Goal: Find specific page/section: Find specific page/section

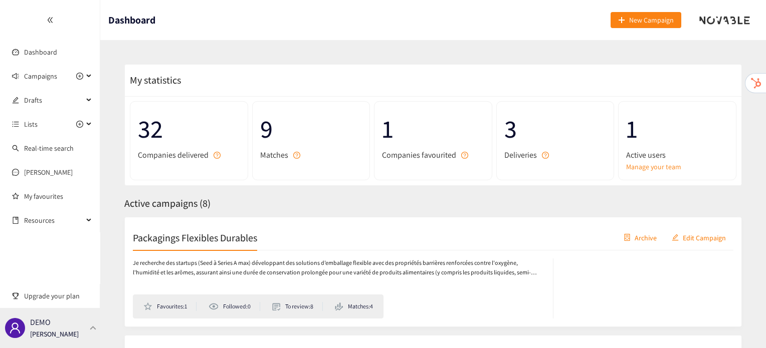
click at [77, 333] on div "DEMO [PERSON_NAME]" at bounding box center [50, 328] width 100 height 40
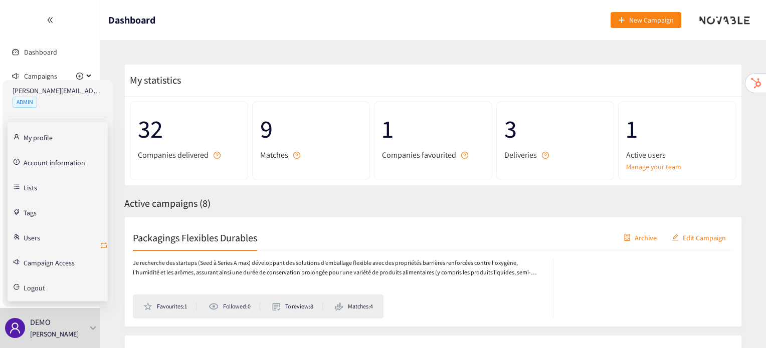
click at [106, 243] on icon "retweet" at bounding box center [104, 246] width 8 height 8
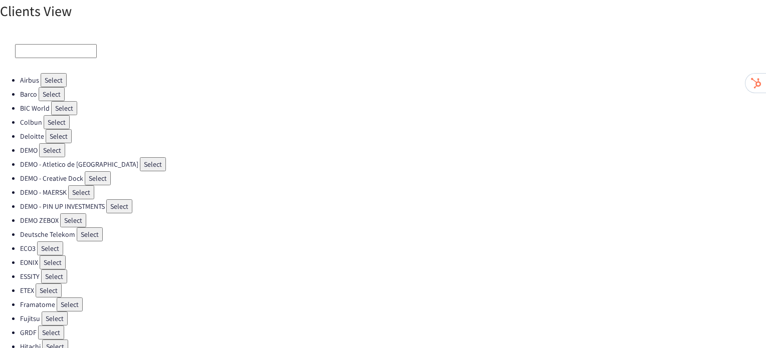
scroll to position [324, 0]
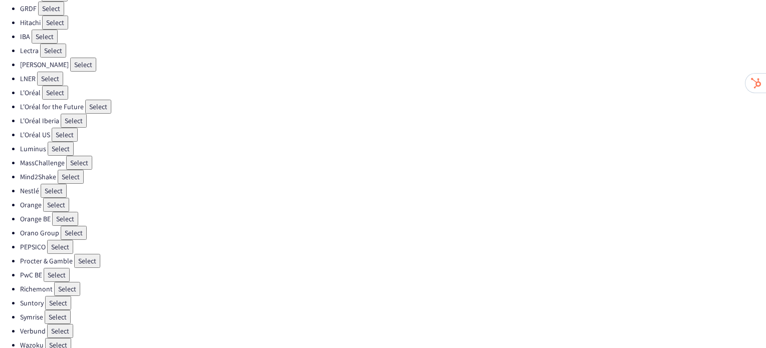
click at [70, 282] on button "Select" at bounding box center [67, 289] width 26 height 14
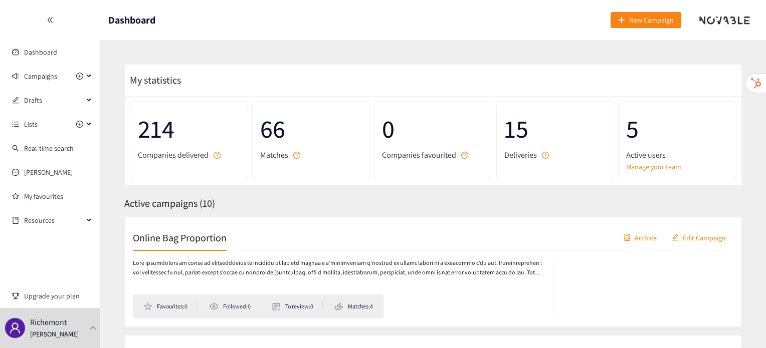
click at [170, 236] on h2 "Online Bag Proportion" at bounding box center [180, 238] width 94 height 14
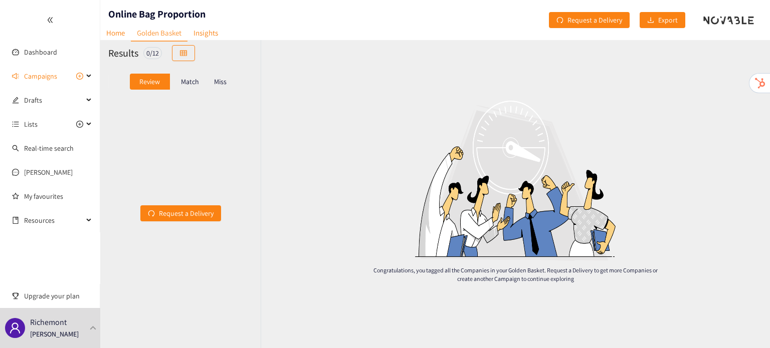
click at [199, 82] on div "Match" at bounding box center [190, 82] width 40 height 16
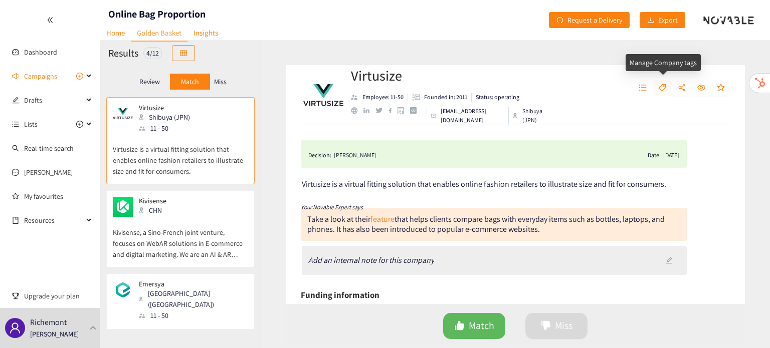
click at [665, 89] on icon "tag" at bounding box center [662, 88] width 8 height 8
click at [32, 77] on span "Campaigns" at bounding box center [40, 76] width 33 height 20
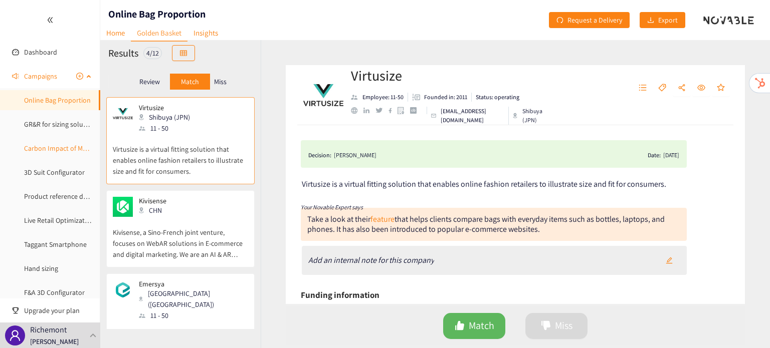
click at [36, 144] on link "Carbon Impact of Media Campaigns" at bounding box center [77, 148] width 106 height 9
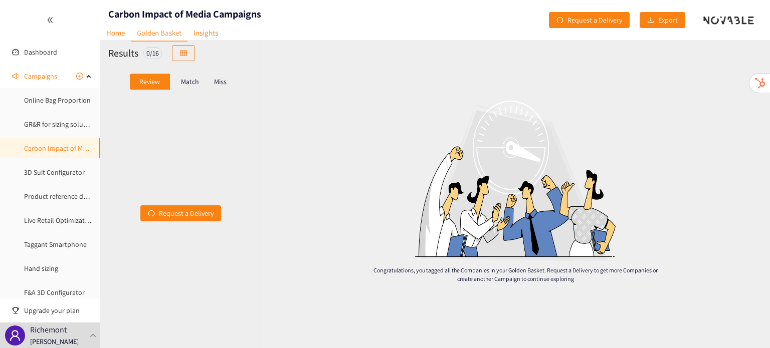
click at [192, 87] on div "Match" at bounding box center [190, 82] width 40 height 16
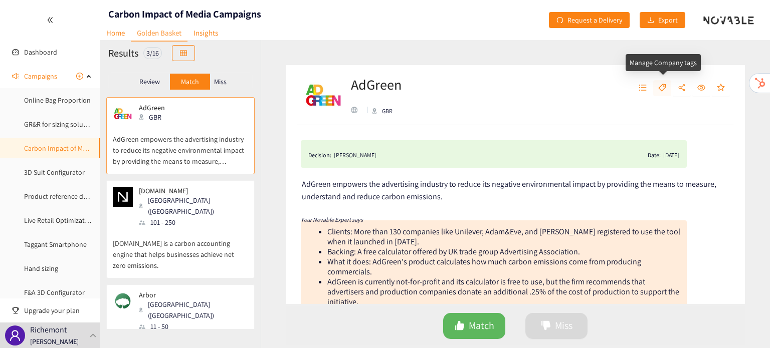
click at [660, 90] on icon "tag" at bounding box center [662, 88] width 8 height 8
click at [566, 88] on div "AdGreen GBR" at bounding box center [515, 95] width 459 height 60
click at [87, 75] on icon at bounding box center [89, 75] width 5 height 0
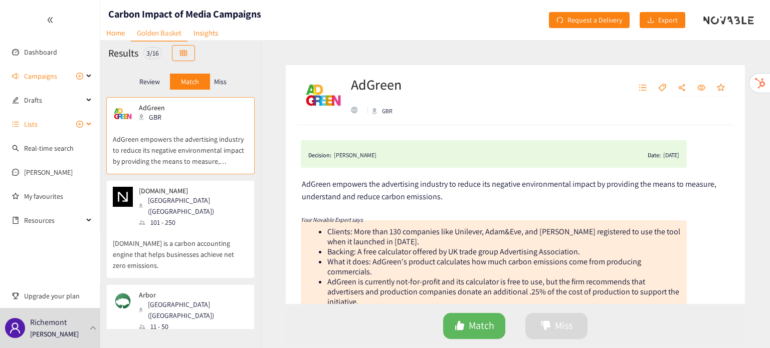
click at [57, 124] on span "Lists" at bounding box center [53, 124] width 59 height 20
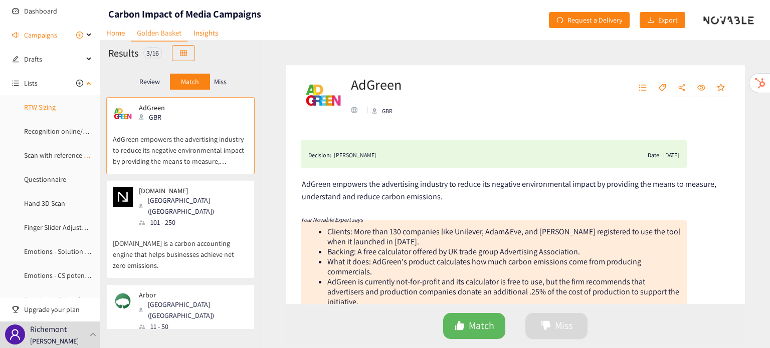
scroll to position [151, 0]
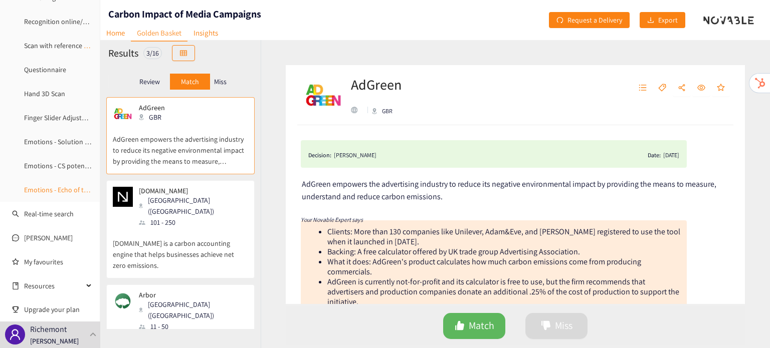
click at [55, 190] on link "Emotions - Echo of the Soul" at bounding box center [65, 189] width 82 height 9
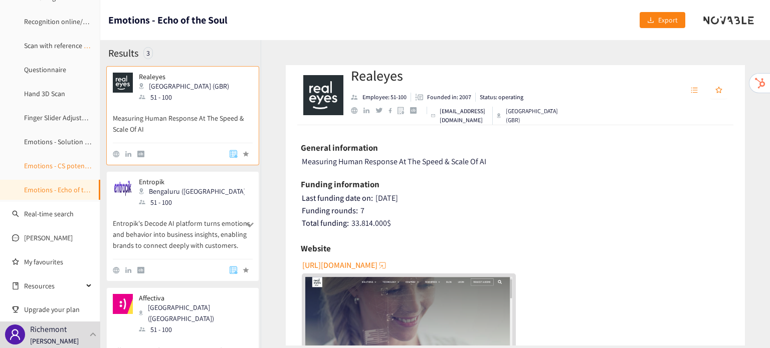
click at [59, 167] on link "Emotions - CS potential solutions" at bounding box center [74, 165] width 100 height 9
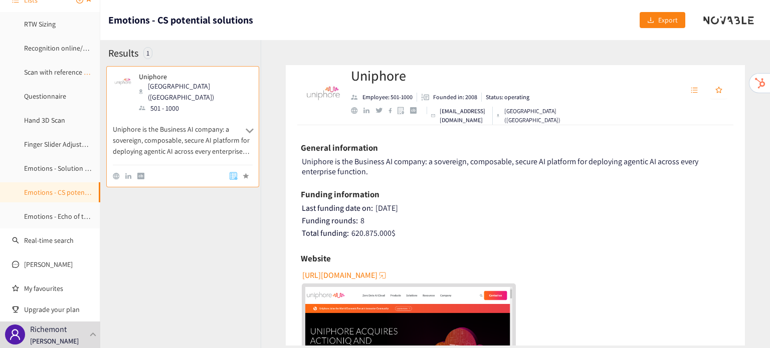
click at [59, 167] on link "Emotions - Solution bas niveaux" at bounding box center [71, 168] width 95 height 9
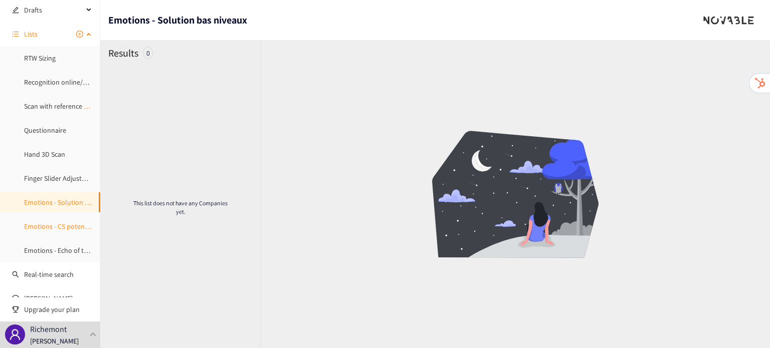
scroll to position [88, 0]
click at [59, 176] on link "Finger Slider Adjustment" at bounding box center [61, 180] width 74 height 9
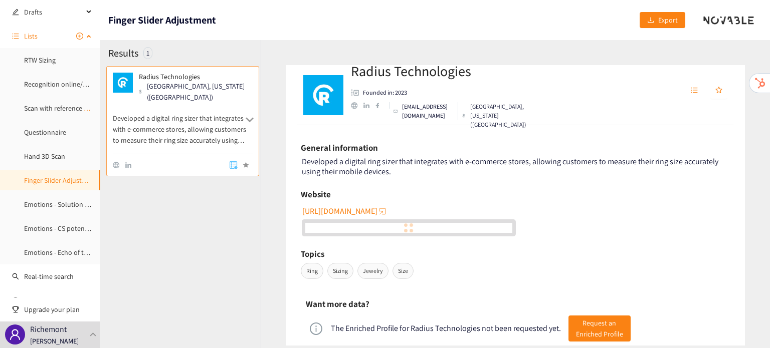
scroll to position [76, 0]
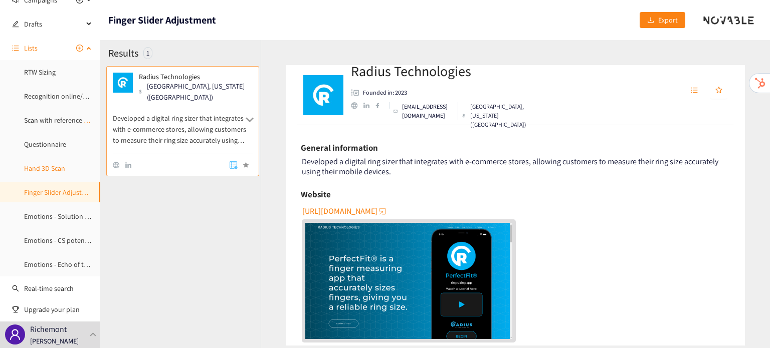
click at [59, 172] on link "Hand 3D Scan" at bounding box center [44, 168] width 41 height 9
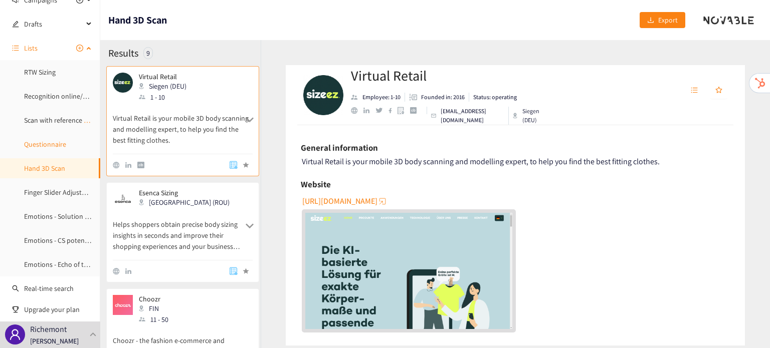
click at [48, 140] on link "Questionnaire" at bounding box center [45, 144] width 42 height 9
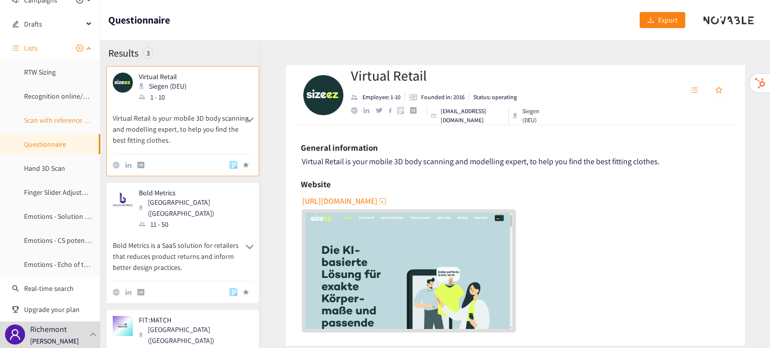
click at [52, 117] on link "Scan with reference object" at bounding box center [63, 120] width 78 height 9
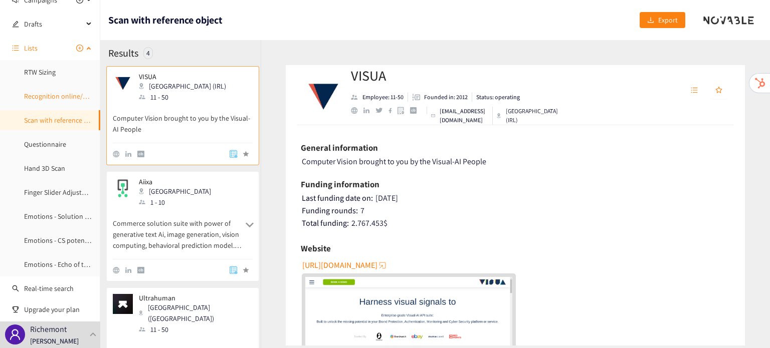
click at [56, 92] on link "Recognition online/e-com" at bounding box center [62, 96] width 77 height 9
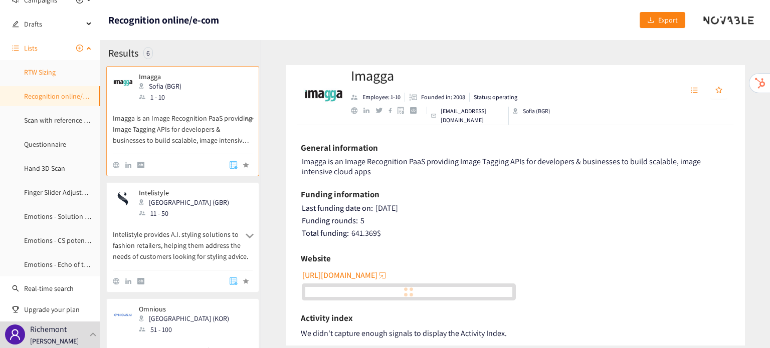
click at [50, 77] on link "RTW Sizing" at bounding box center [40, 72] width 32 height 9
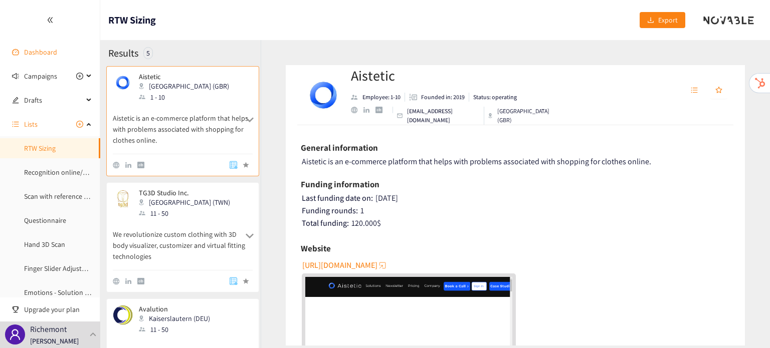
click at [44, 49] on link "Dashboard" at bounding box center [40, 52] width 33 height 9
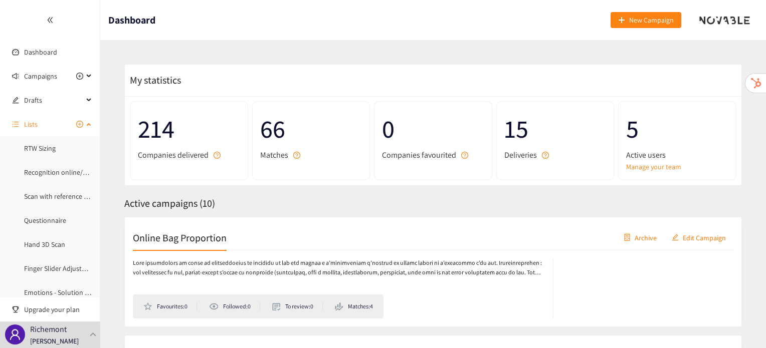
click at [45, 118] on span "Lists" at bounding box center [53, 124] width 59 height 20
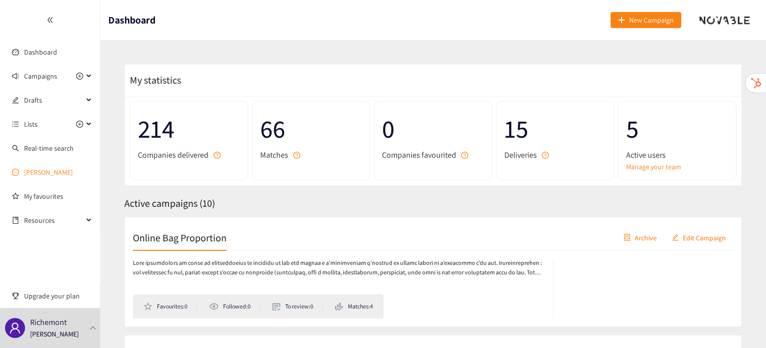
click at [44, 175] on link "[PERSON_NAME]" at bounding box center [48, 172] width 49 height 9
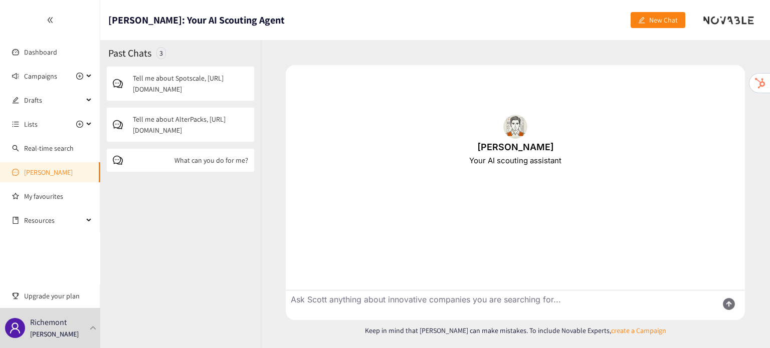
click at [201, 83] on p "Tell me about Spotscale, [URL][DOMAIN_NAME]" at bounding box center [190, 84] width 115 height 22
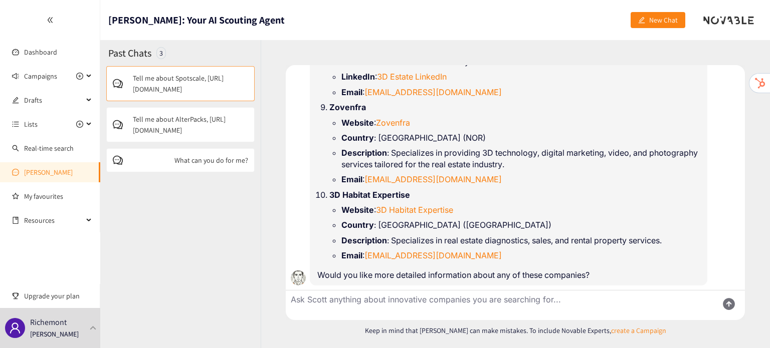
scroll to position [1303, 0]
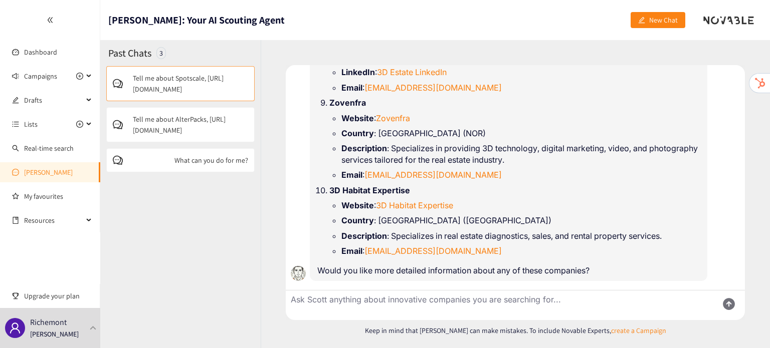
click at [204, 109] on div "Tell me about AlterPacks, [URL][DOMAIN_NAME]" at bounding box center [180, 124] width 148 height 35
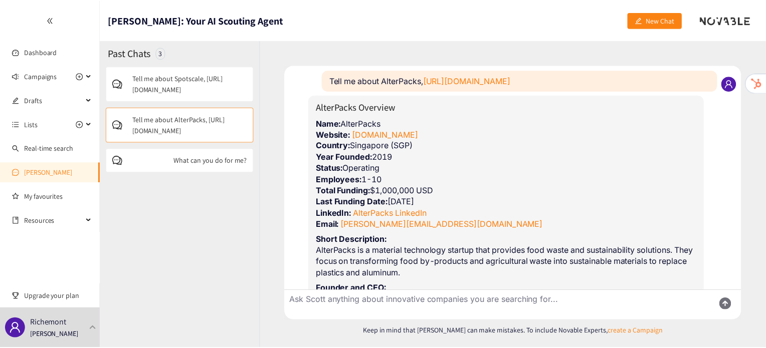
scroll to position [89, 0]
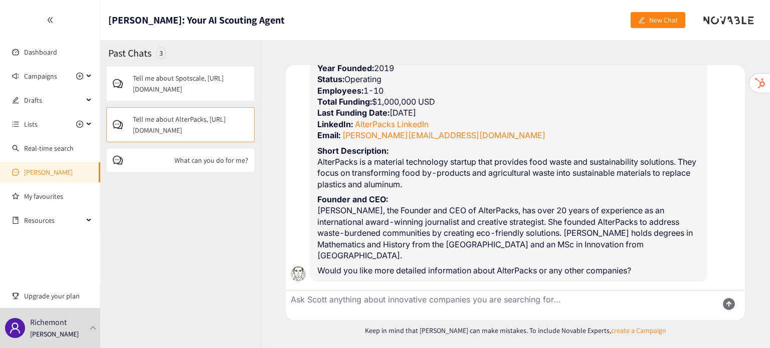
click at [184, 166] on div "What can you do for me?" at bounding box center [180, 160] width 148 height 24
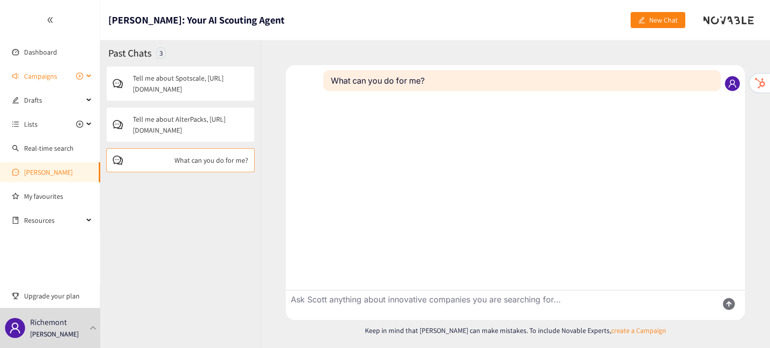
click at [26, 80] on span "Campaigns" at bounding box center [40, 76] width 33 height 20
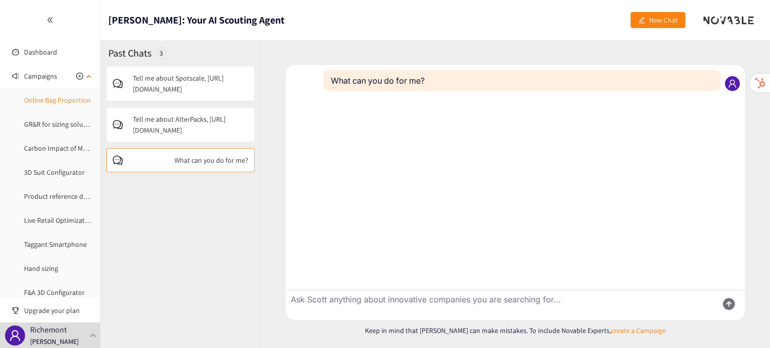
click at [32, 96] on link "Online Bag Proportion" at bounding box center [57, 100] width 67 height 9
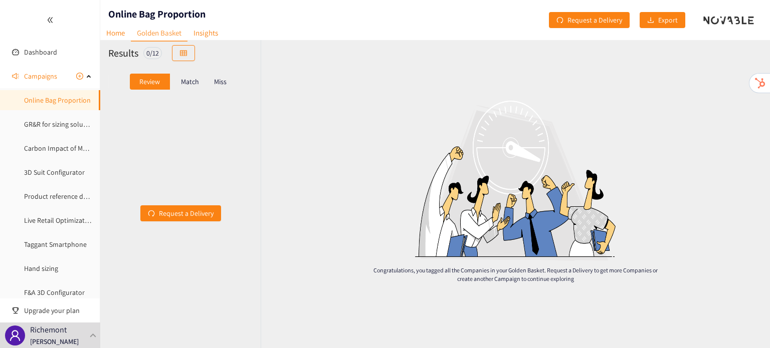
click at [181, 81] on p "Match" at bounding box center [190, 82] width 18 height 8
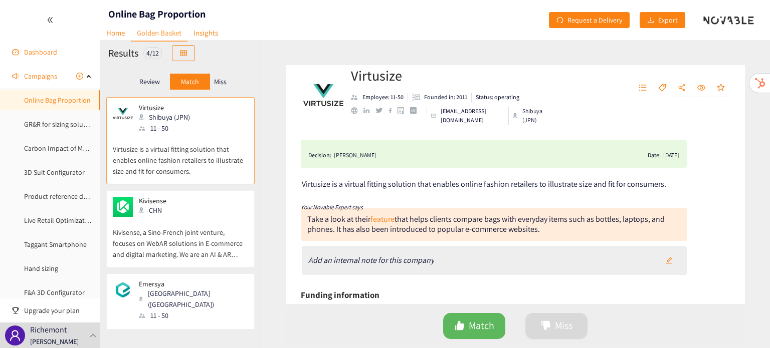
click at [36, 57] on link "Dashboard" at bounding box center [40, 52] width 33 height 9
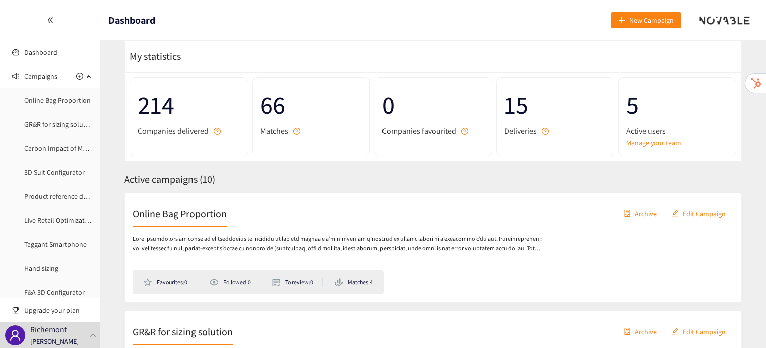
scroll to position [25, 0]
click at [186, 220] on div "Online Bag Proportion Archive Edit Campaign" at bounding box center [433, 212] width 600 height 25
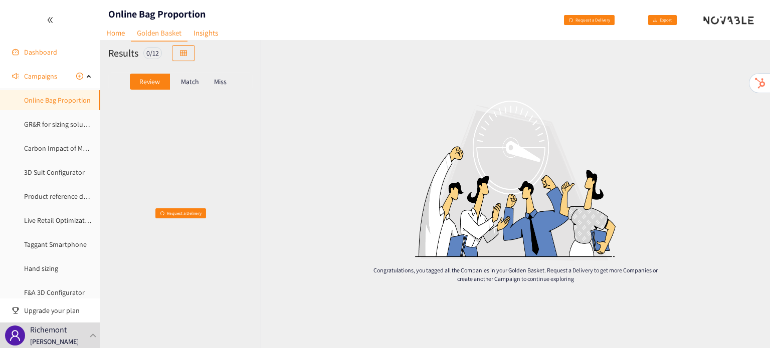
click at [36, 52] on link "Dashboard" at bounding box center [40, 52] width 33 height 9
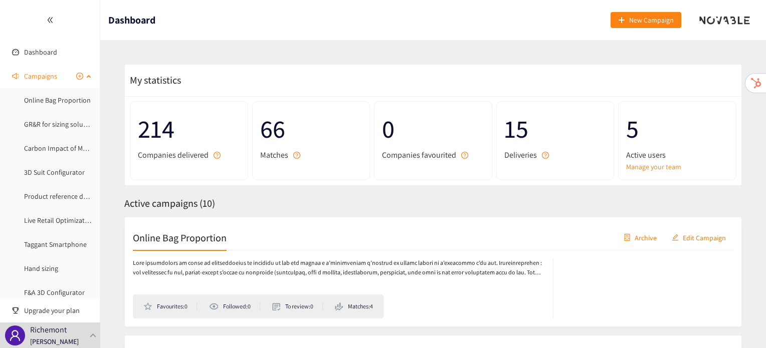
click at [44, 78] on span "Campaigns" at bounding box center [40, 76] width 33 height 20
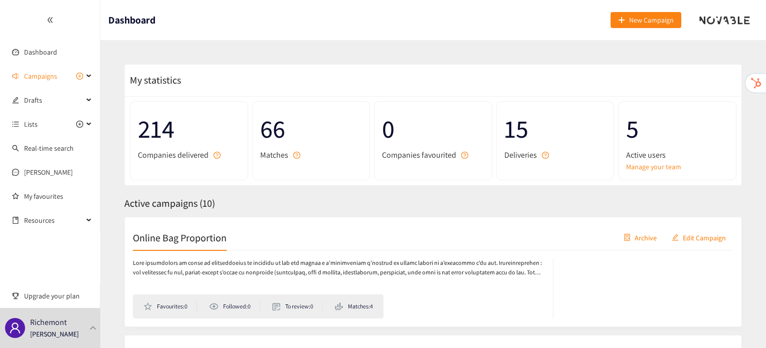
click at [196, 243] on h2 "Online Bag Proportion" at bounding box center [180, 238] width 94 height 14
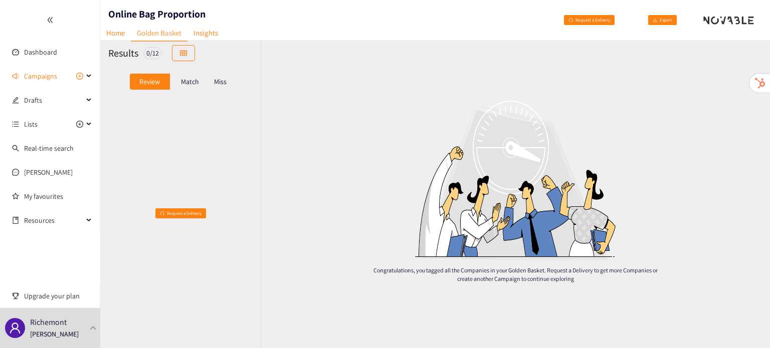
click at [186, 81] on p "Match" at bounding box center [190, 82] width 18 height 8
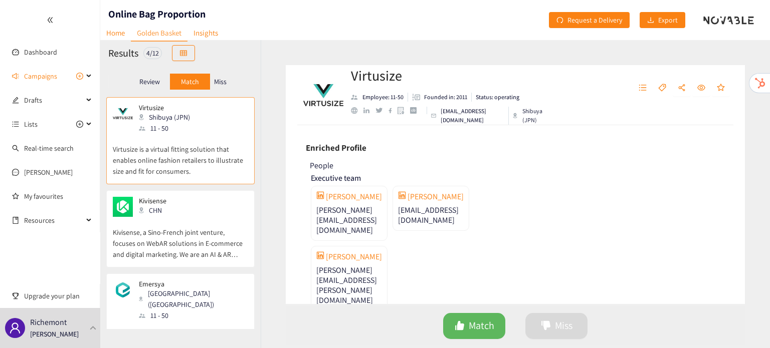
scroll to position [524, 0]
